Goal: Task Accomplishment & Management: Use online tool/utility

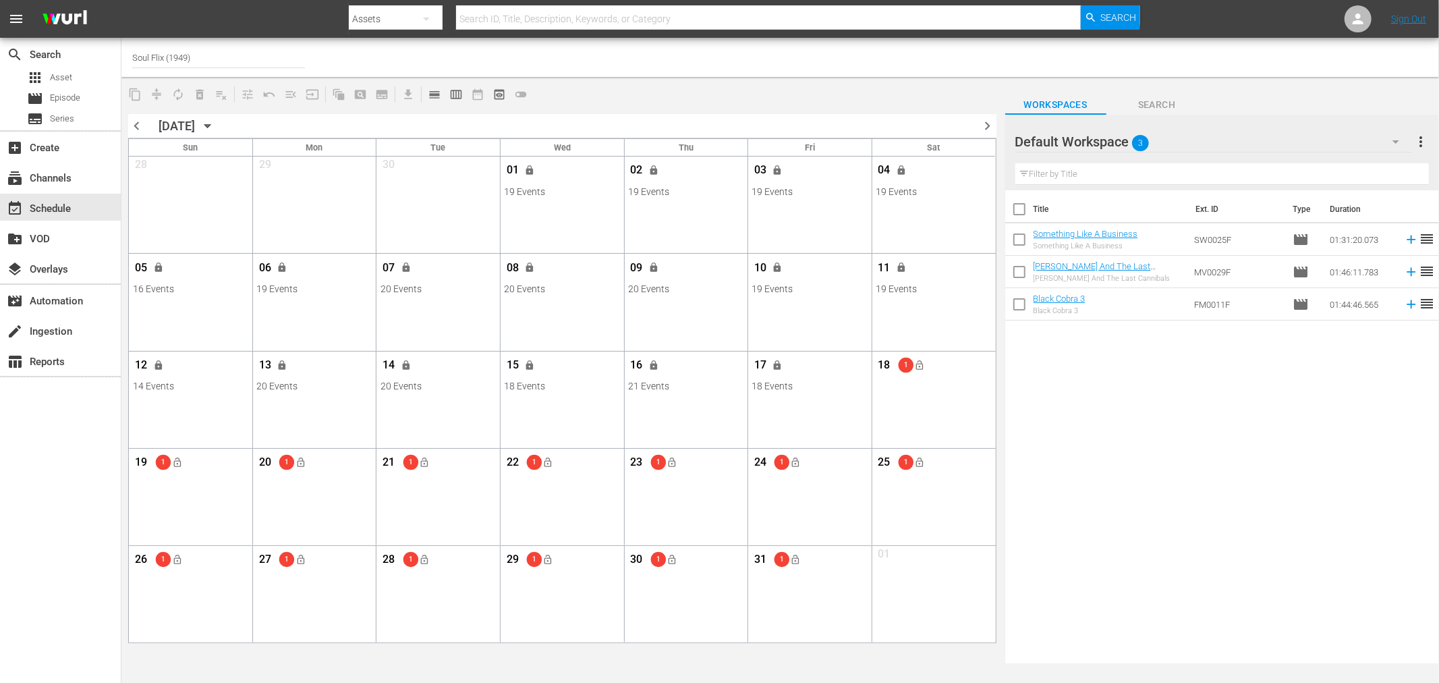
click at [1367, 51] on div at bounding box center [1133, 57] width 589 height 32
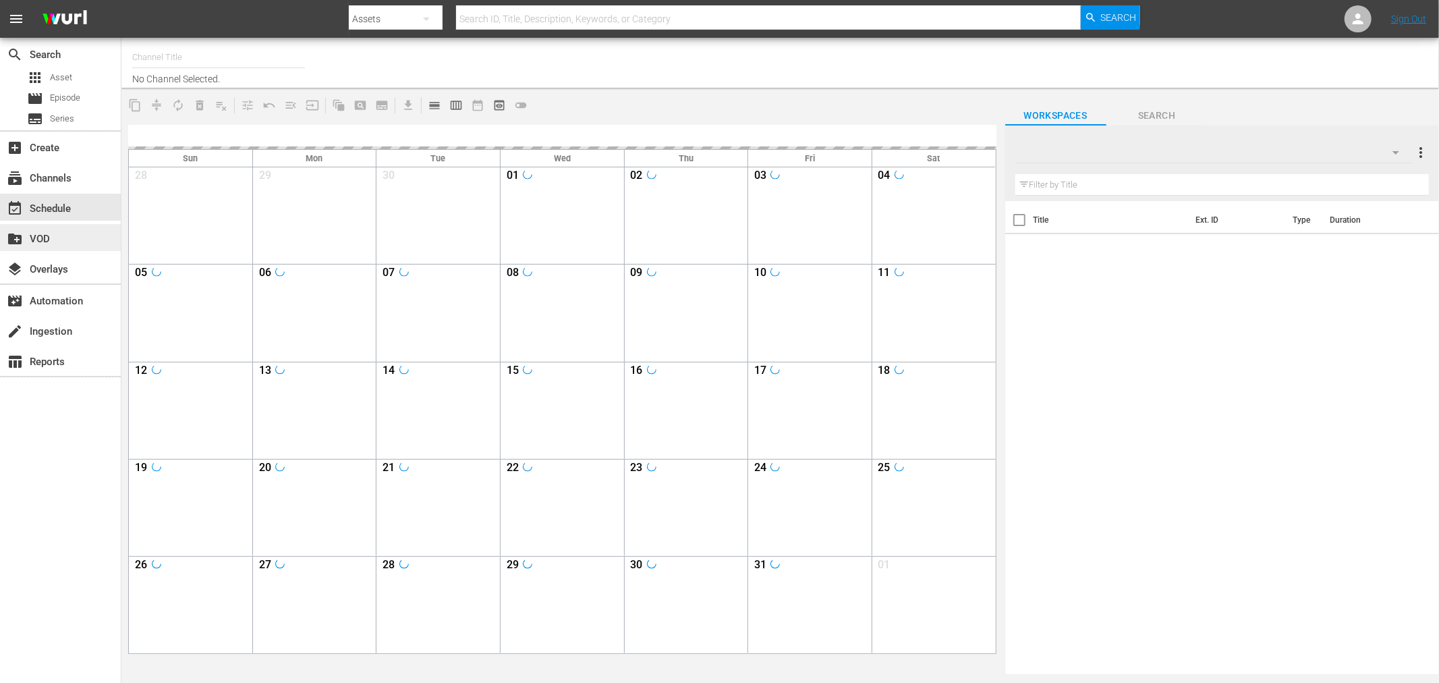
type input "Soul Flix (1949)"
